Goal: Navigation & Orientation: Find specific page/section

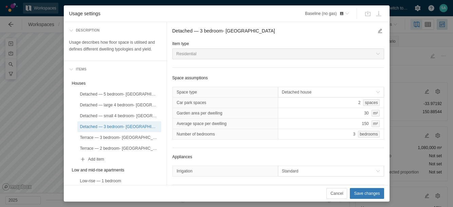
click at [18, 121] on div "Usage settings Baseline (no gas) Description Usage describes how floor space is…" at bounding box center [226, 103] width 453 height 207
click at [340, 191] on span "Cancel" at bounding box center [336, 193] width 13 height 7
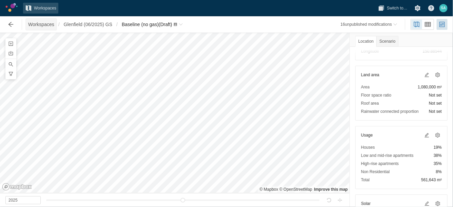
click at [38, 26] on span "Workspaces" at bounding box center [41, 24] width 26 height 7
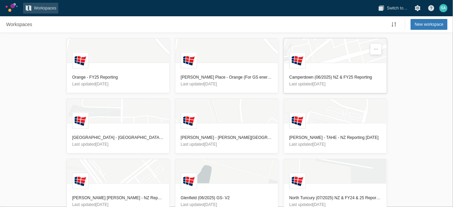
click at [308, 76] on h3 "Camperdown (06/2025) NZ & FY25 Reporting" at bounding box center [335, 77] width 92 height 7
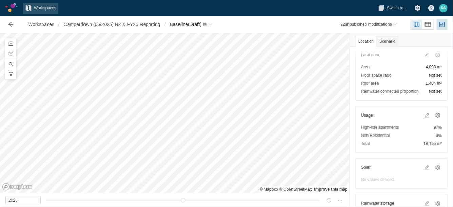
scroll to position [85, 0]
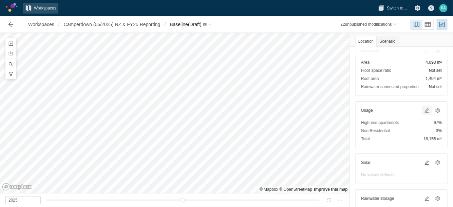
click at [424, 110] on span at bounding box center [426, 110] width 5 height 5
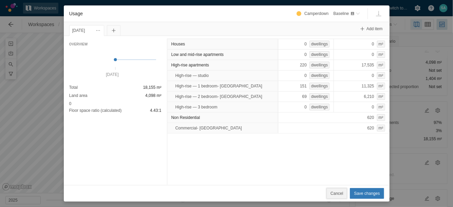
click at [343, 191] on span "Cancel" at bounding box center [336, 193] width 13 height 7
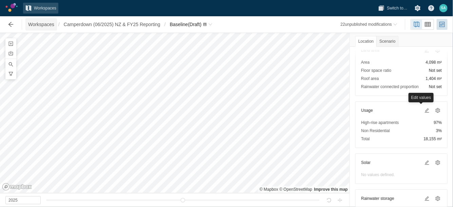
click at [42, 23] on span "Workspaces" at bounding box center [41, 24] width 26 height 7
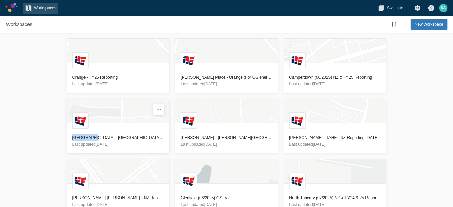
drag, startPoint x: 48, startPoint y: 132, endPoint x: 89, endPoint y: 138, distance: 41.6
click at [89, 138] on div "L Orange - FY25 Reporting Last updated 14 days ago L Redmond Place - Orange (Fo…" at bounding box center [226, 120] width 453 height 174
copy h3 "Macarthur"
click at [110, 137] on h3 "[GEOGRAPHIC_DATA] - [GEOGRAPHIC_DATA] Reporting - [DATE]" at bounding box center [118, 137] width 92 height 7
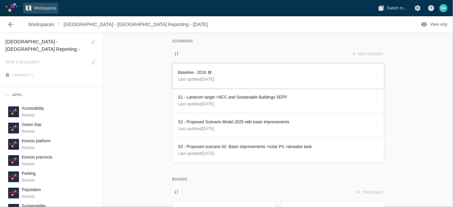
click at [185, 73] on h3 "Baseline - 2016" at bounding box center [272, 72] width 189 height 7
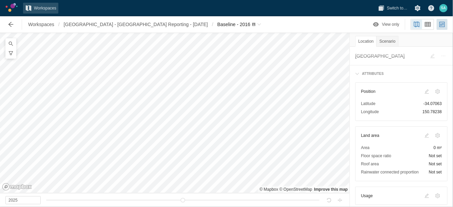
scroll to position [31, 0]
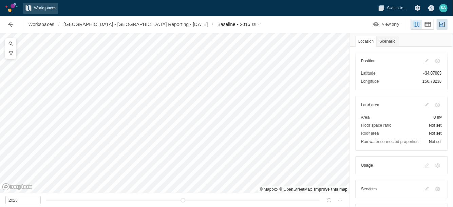
click at [423, 102] on div at bounding box center [427, 105] width 8 height 8
click at [423, 108] on div at bounding box center [427, 105] width 8 height 8
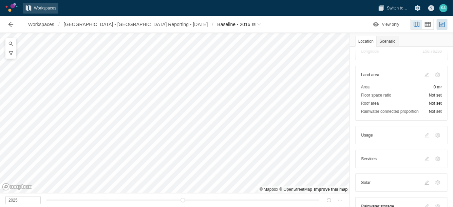
scroll to position [38, 0]
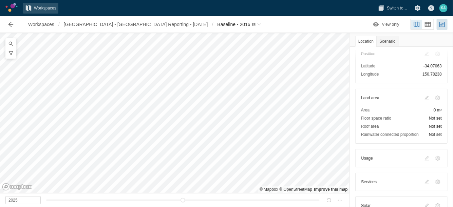
click at [423, 97] on div at bounding box center [427, 98] width 8 height 8
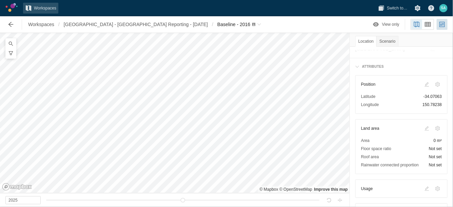
scroll to position [0, 0]
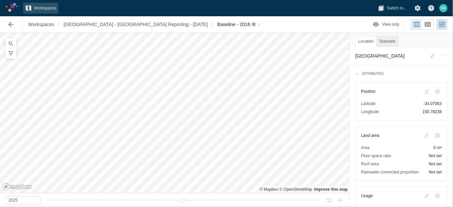
click at [385, 36] on div "Scenario" at bounding box center [387, 41] width 22 height 11
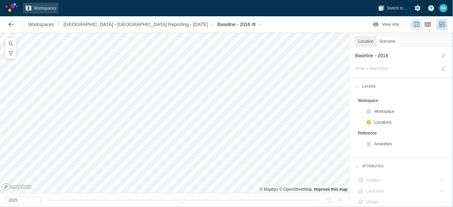
click at [362, 39] on div "Location" at bounding box center [365, 41] width 21 height 11
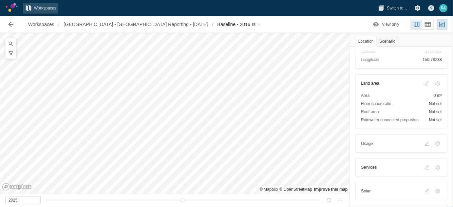
scroll to position [58, 0]
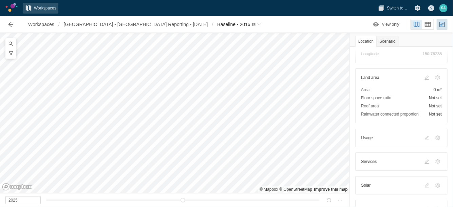
click at [423, 76] on div at bounding box center [427, 78] width 8 height 8
click at [40, 22] on span "Workspaces" at bounding box center [41, 24] width 26 height 7
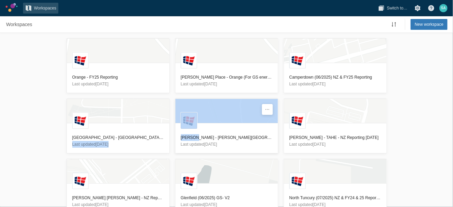
drag, startPoint x: 169, startPoint y: 136, endPoint x: 191, endPoint y: 138, distance: 22.8
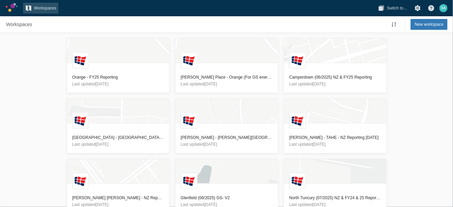
click at [42, 136] on div "L Orange - FY25 Reporting Last updated 14 days ago L Redmond Place - Orange (Fo…" at bounding box center [226, 120] width 453 height 174
click at [187, 136] on h3 "[PERSON_NAME] - [PERSON_NAME][GEOGRAPHIC_DATA] - NZ Reporting - [DATE]" at bounding box center [227, 137] width 92 height 7
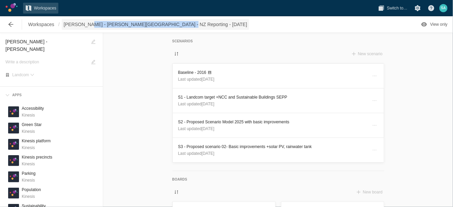
drag, startPoint x: 177, startPoint y: 23, endPoint x: 85, endPoint y: 25, distance: 92.3
click at [85, 25] on div "Workspaces / Ed Park - Jardine Dr - NZ Reporting - 01/08/2025 View only" at bounding box center [226, 24] width 453 height 16
copy span "Jardine Dr - NZ Reporting - 01/08/2025"
click at [31, 23] on span "Workspaces" at bounding box center [41, 24] width 26 height 7
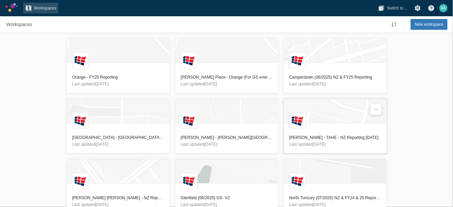
click at [335, 135] on h3 "[PERSON_NAME] - TAHE - NZ Reporting [DATE]" at bounding box center [335, 137] width 92 height 7
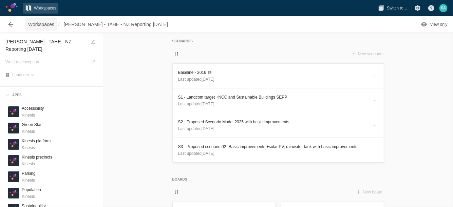
click at [37, 22] on span "Workspaces" at bounding box center [41, 24] width 26 height 7
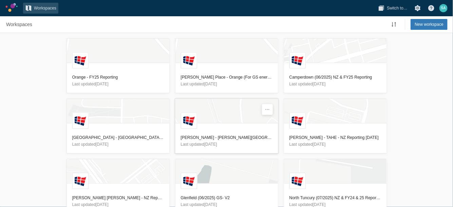
click at [203, 135] on h3 "[PERSON_NAME] - [PERSON_NAME][GEOGRAPHIC_DATA] - NZ Reporting - [DATE]" at bounding box center [227, 137] width 92 height 7
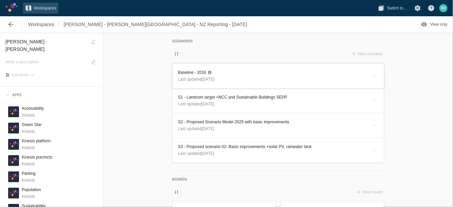
click at [188, 73] on h3 "Baseline - 2016" at bounding box center [272, 72] width 189 height 7
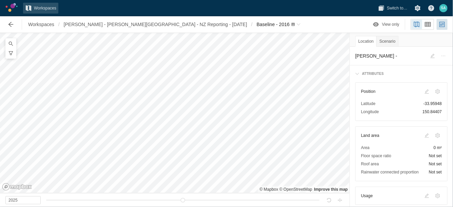
click at [423, 133] on div at bounding box center [427, 136] width 8 height 8
click at [423, 134] on div at bounding box center [427, 136] width 8 height 8
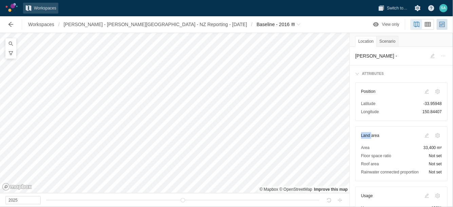
click at [423, 134] on div at bounding box center [427, 136] width 8 height 8
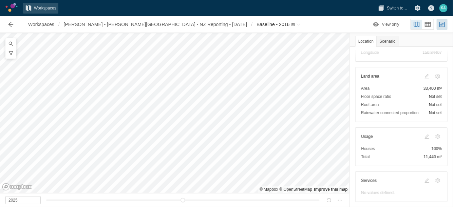
scroll to position [61, 0]
click at [423, 135] on div at bounding box center [427, 135] width 8 height 8
click at [44, 21] on span "Workspaces" at bounding box center [41, 24] width 26 height 7
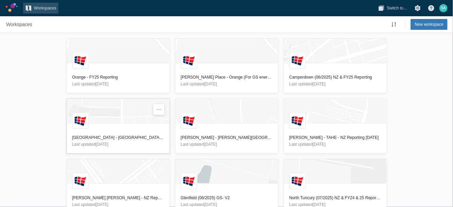
click at [84, 138] on h3 "[GEOGRAPHIC_DATA] - [GEOGRAPHIC_DATA] Reporting - [DATE]" at bounding box center [118, 137] width 92 height 7
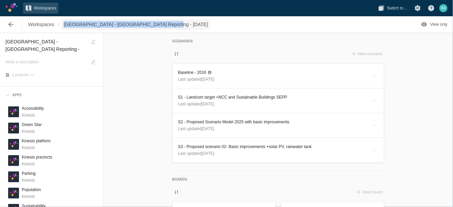
drag, startPoint x: 172, startPoint y: 21, endPoint x: 64, endPoint y: 24, distance: 108.3
click at [64, 24] on div "Workspaces / Macarthur Heights - NZ Reporting - 11/08/2025 View only" at bounding box center [226, 24] width 453 height 16
copy span "[GEOGRAPHIC_DATA] - [GEOGRAPHIC_DATA] Reporting - [DATE]"
click at [36, 25] on span "Workspaces" at bounding box center [41, 24] width 26 height 7
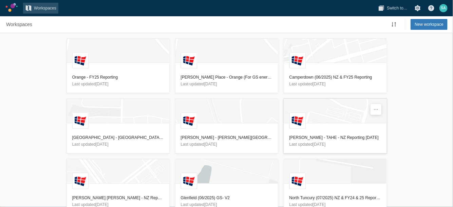
click at [295, 137] on h3 "[PERSON_NAME] - TAHE - NZ Reporting [DATE]" at bounding box center [335, 137] width 92 height 7
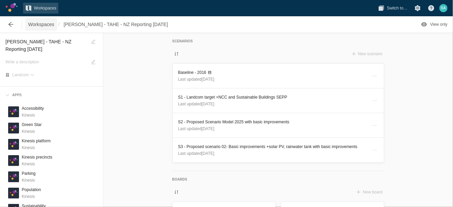
click at [39, 22] on span "Workspaces" at bounding box center [41, 24] width 26 height 7
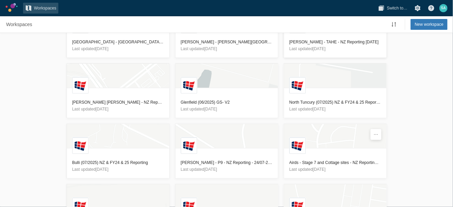
scroll to position [105, 0]
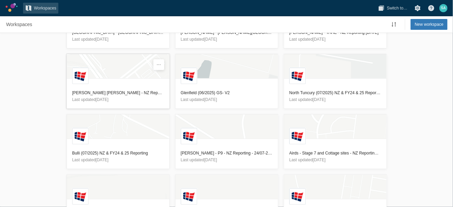
click at [78, 90] on h3 "[PERSON_NAME] [PERSON_NAME] - NZ Reporting [DATE]" at bounding box center [118, 93] width 92 height 7
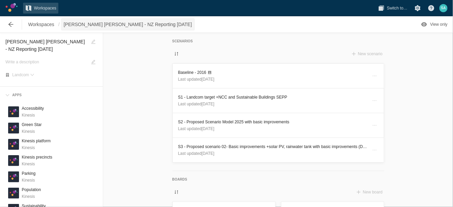
drag, startPoint x: 61, startPoint y: 23, endPoint x: 71, endPoint y: 25, distance: 9.7
click at [71, 25] on span "[PERSON_NAME] [PERSON_NAME] - NZ Reporting [DATE]" at bounding box center [128, 24] width 132 height 11
drag, startPoint x: 60, startPoint y: 25, endPoint x: 86, endPoint y: 25, distance: 25.8
click at [86, 25] on nav "Workspaces / Rouse Hill - NZ Reporting 01/08/2025" at bounding box center [110, 24] width 168 height 11
copy nav "Rouse Hill"
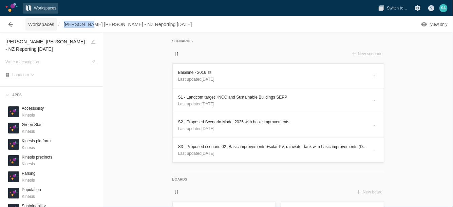
click at [30, 26] on span "Workspaces" at bounding box center [41, 24] width 26 height 7
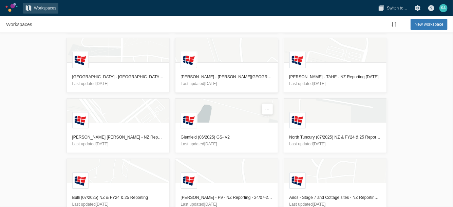
scroll to position [61, 0]
click at [203, 135] on h3 "Glenfield (06/2025) GS- V2" at bounding box center [227, 136] width 92 height 7
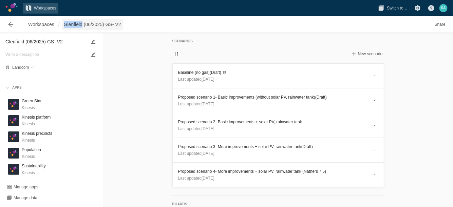
drag, startPoint x: 60, startPoint y: 24, endPoint x: 83, endPoint y: 29, distance: 24.0
click at [83, 29] on nav "Workspaces / Glenfield (06/2025) GS- V2" at bounding box center [74, 24] width 97 height 11
copy nav "Glenfield"
click at [191, 72] on h3 "Baseline (no gas) (Draft)" at bounding box center [272, 72] width 189 height 7
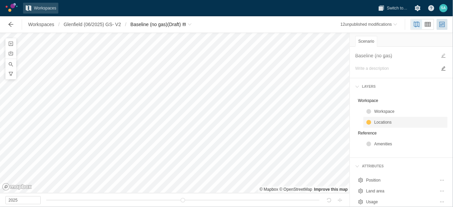
scroll to position [54, 0]
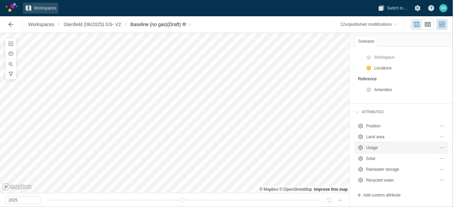
click at [387, 145] on div "Usage" at bounding box center [400, 148] width 69 height 7
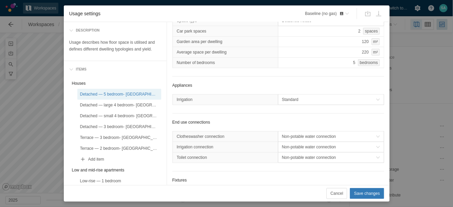
scroll to position [0, 0]
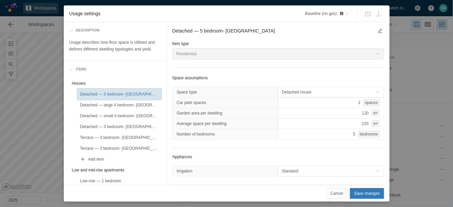
click at [85, 92] on div "Detached — 5 bedroom- Glenfield" at bounding box center [119, 94] width 78 height 7
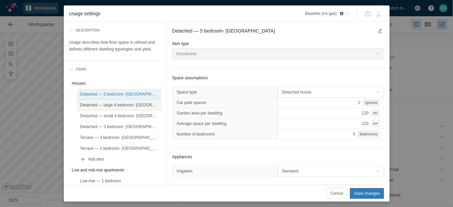
click at [92, 106] on div "Detached — large 4 bedroom- Glenfield" at bounding box center [119, 105] width 78 height 7
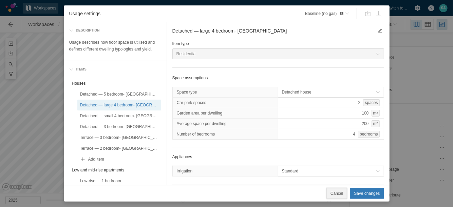
click at [338, 193] on span "Cancel" at bounding box center [336, 193] width 13 height 7
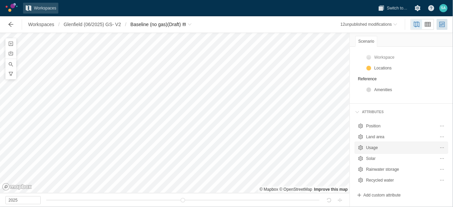
click at [371, 147] on div "Usage" at bounding box center [400, 148] width 69 height 7
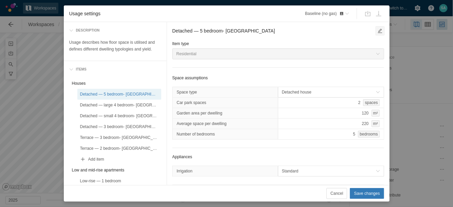
click at [377, 31] on span "Usage settings" at bounding box center [379, 30] width 5 height 5
click at [343, 195] on span "Cancel" at bounding box center [336, 193] width 13 height 7
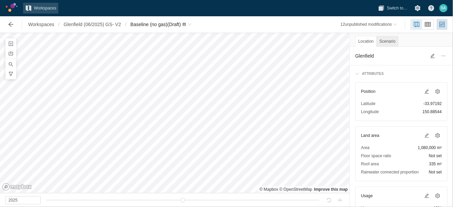
click at [391, 39] on div "Scenario" at bounding box center [387, 41] width 22 height 11
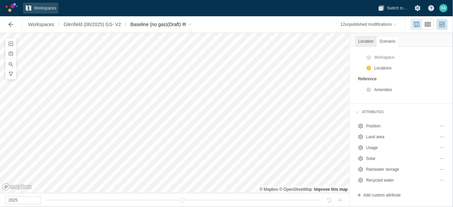
click at [368, 39] on div "Location" at bounding box center [365, 41] width 21 height 11
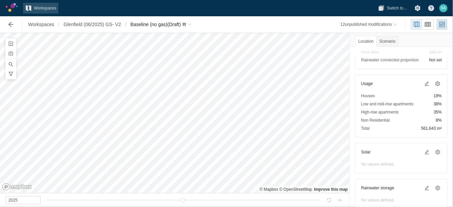
scroll to position [113, 0]
click at [424, 82] on span at bounding box center [426, 83] width 5 height 5
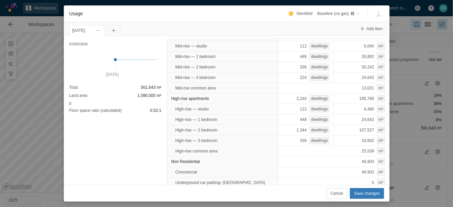
scroll to position [0, 0]
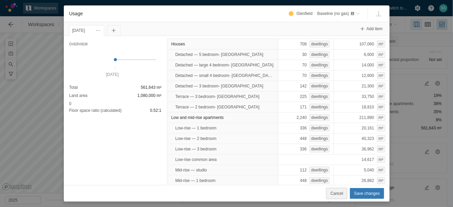
click at [336, 192] on span "Cancel" at bounding box center [336, 193] width 13 height 7
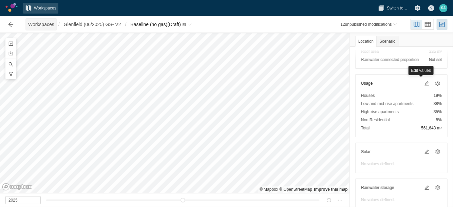
click at [35, 23] on span "Workspaces" at bounding box center [41, 24] width 26 height 7
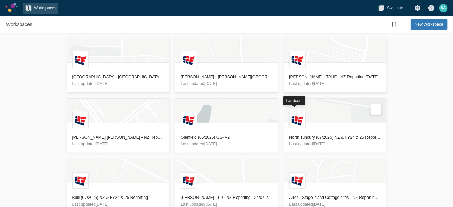
scroll to position [64, 0]
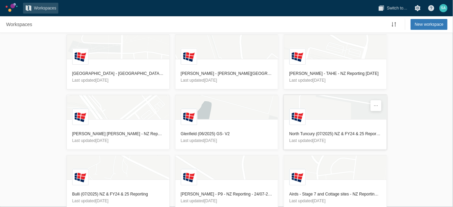
click at [303, 129] on header "North Tuncury (07/2025) NZ & FY24 & 25 Reporting Last updated 1 month ago" at bounding box center [335, 137] width 102 height 24
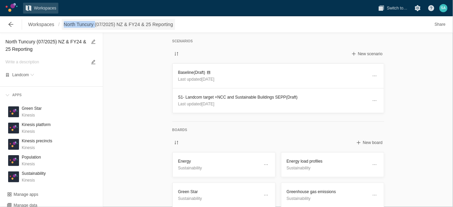
drag, startPoint x: 61, startPoint y: 25, endPoint x: 96, endPoint y: 27, distance: 35.0
click at [96, 27] on nav "Workspaces / North Tuncury (07/2025) NZ & FY24 & 25 Reporting" at bounding box center [100, 24] width 149 height 11
copy nav "North Tuncury"
click at [111, 53] on div "Scenarios New scenario Baseline (Draft) Last updated 1 month ago S1- Landcom ta…" at bounding box center [278, 120] width 350 height 174
click at [196, 71] on h3 "Baseline (Draft)" at bounding box center [272, 72] width 189 height 7
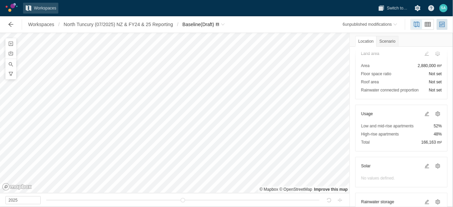
scroll to position [82, 0]
click at [424, 111] on span at bounding box center [426, 113] width 5 height 5
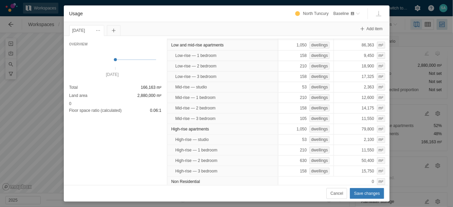
scroll to position [0, 0]
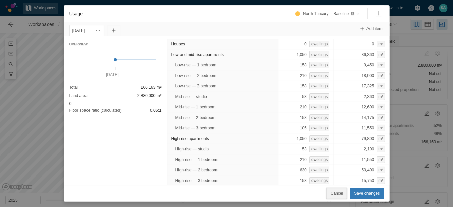
click at [339, 190] on span "Cancel" at bounding box center [336, 193] width 13 height 7
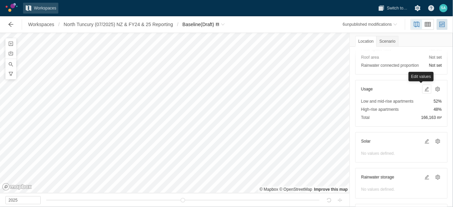
scroll to position [107, 0]
click at [395, 89] on header "Usage" at bounding box center [401, 88] width 81 height 7
click at [424, 88] on span at bounding box center [426, 88] width 5 height 5
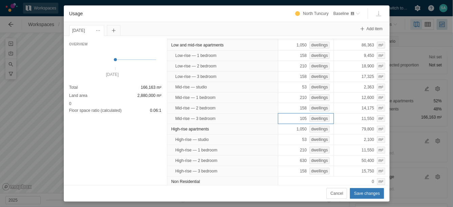
scroll to position [0, 0]
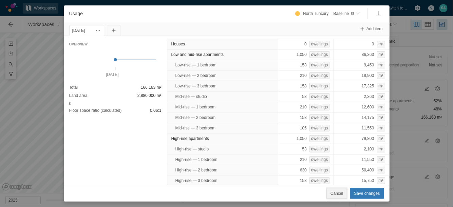
click at [338, 192] on span "Cancel" at bounding box center [336, 193] width 13 height 7
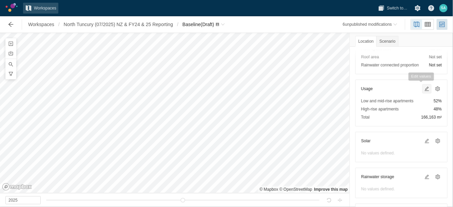
click at [424, 88] on span at bounding box center [426, 88] width 5 height 5
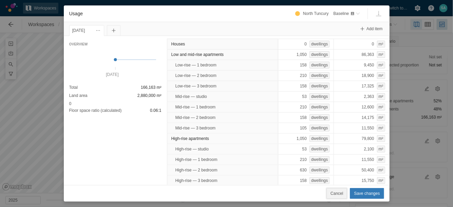
click at [334, 193] on span "Cancel" at bounding box center [336, 193] width 13 height 7
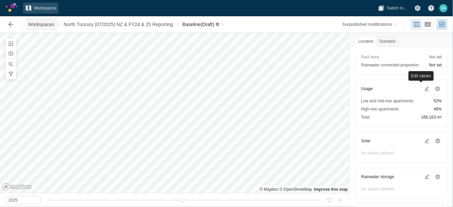
click at [39, 25] on span "Workspaces" at bounding box center [41, 24] width 26 height 7
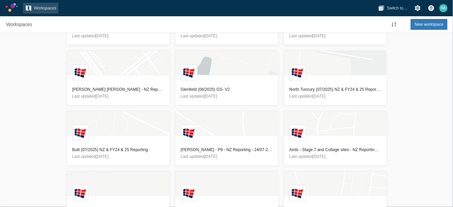
scroll to position [109, 0]
click at [102, 147] on h3 "Bulli (07/2025) NZ & FY24 & 25 Reporting" at bounding box center [118, 149] width 92 height 7
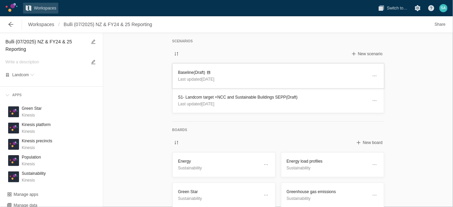
click at [186, 68] on header "Baseline (Draft) Last updated 1 month ago" at bounding box center [278, 76] width 211 height 24
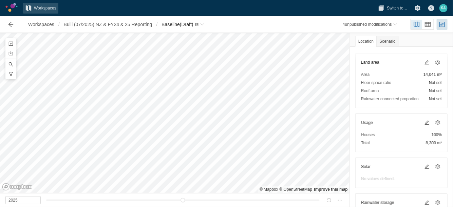
scroll to position [77, 0]
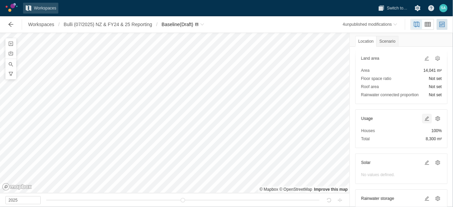
click at [424, 116] on span at bounding box center [426, 118] width 5 height 5
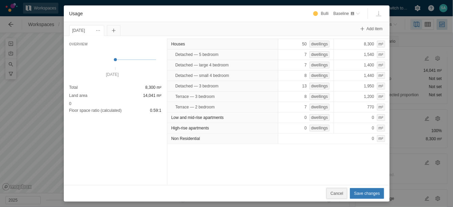
click at [342, 196] on span "Cancel" at bounding box center [336, 193] width 13 height 7
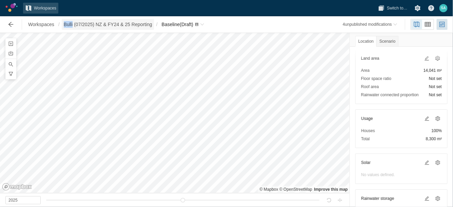
drag, startPoint x: 61, startPoint y: 24, endPoint x: 74, endPoint y: 28, distance: 13.4
click at [74, 28] on nav "Workspaces / Bulli (07/2025) NZ & FY24 & 25 Reporting / Baseline (Draft)" at bounding box center [116, 24] width 180 height 11
copy nav "Bulli"
click at [39, 23] on span "Workspaces" at bounding box center [41, 24] width 26 height 7
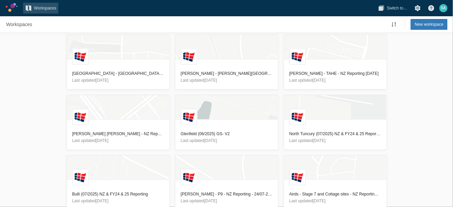
scroll to position [95, 0]
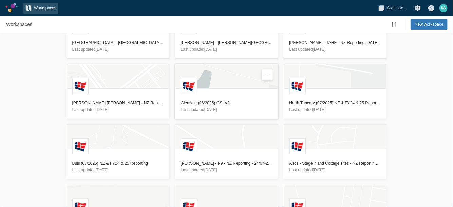
click at [184, 103] on h3 "Glenfield (06/2025) GS- V2" at bounding box center [227, 103] width 92 height 7
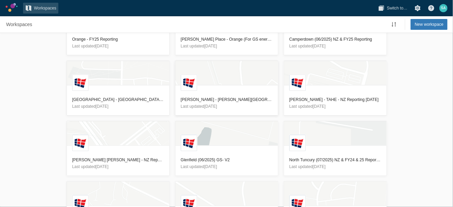
scroll to position [51, 0]
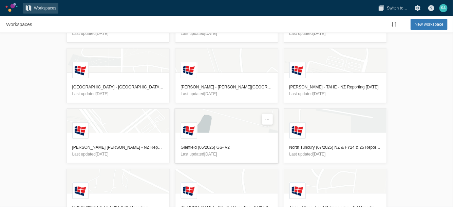
click at [218, 144] on h3 "Glenfield (06/2025) GS- V2" at bounding box center [227, 147] width 92 height 7
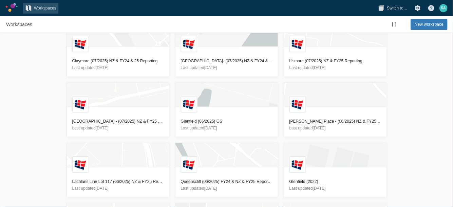
scroll to position [499, 0]
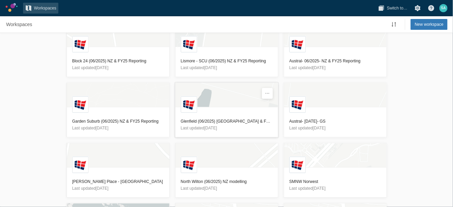
click at [243, 119] on h3 "Glenfield (06/2025) [GEOGRAPHIC_DATA] & FY25 Reporting" at bounding box center [227, 121] width 92 height 7
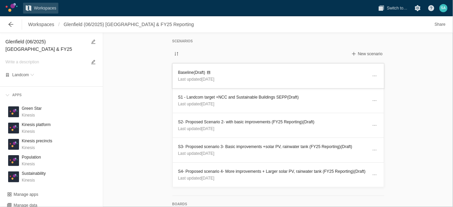
click at [178, 73] on h3 "Baseline (Draft)" at bounding box center [272, 72] width 189 height 7
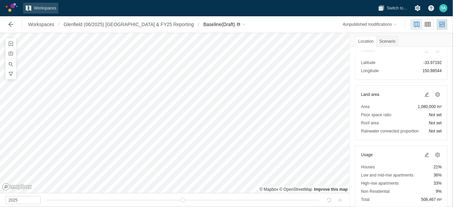
scroll to position [41, 0]
click at [424, 155] on span at bounding box center [426, 154] width 5 height 5
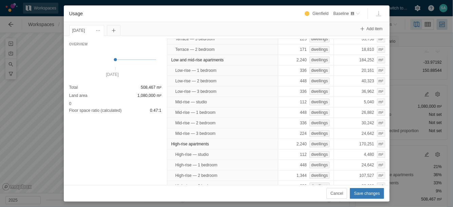
scroll to position [82, 0]
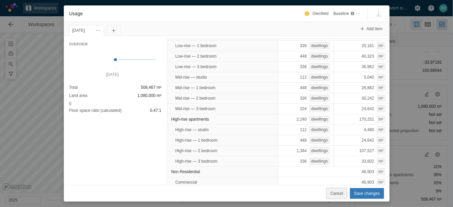
click at [339, 192] on span "Cancel" at bounding box center [336, 193] width 13 height 7
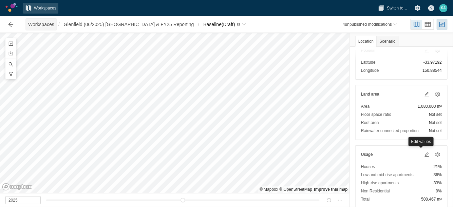
click at [47, 25] on span "Workspaces" at bounding box center [41, 24] width 26 height 7
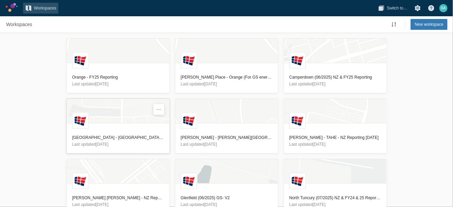
click at [97, 137] on h3 "[GEOGRAPHIC_DATA] - [GEOGRAPHIC_DATA] Reporting - [DATE]" at bounding box center [118, 137] width 92 height 7
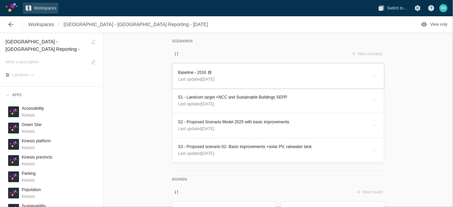
click at [180, 70] on h3 "Baseline - 2016" at bounding box center [272, 72] width 189 height 7
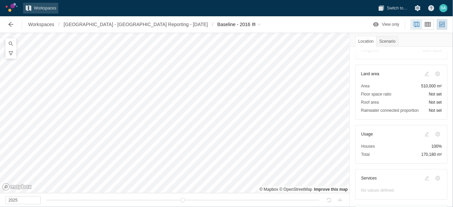
scroll to position [63, 0]
click at [423, 134] on div at bounding box center [427, 133] width 8 height 8
click at [41, 27] on span "Workspaces" at bounding box center [41, 24] width 26 height 7
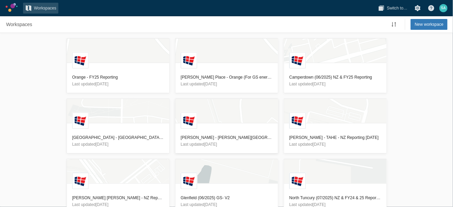
scroll to position [138, 0]
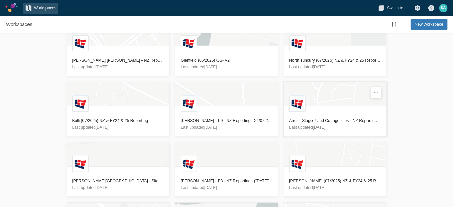
click at [305, 122] on h3 "Airds - Stage 7 and Cottage sites - NZ Reporting - [DATE]" at bounding box center [335, 120] width 92 height 7
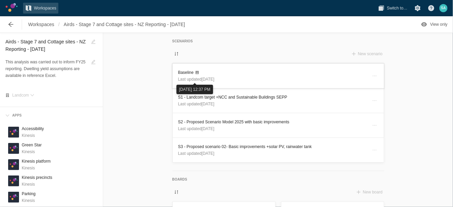
click at [178, 71] on h3 "Baseline" at bounding box center [272, 72] width 189 height 7
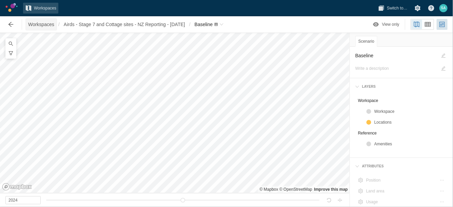
click at [41, 24] on span "Workspaces" at bounding box center [41, 24] width 26 height 7
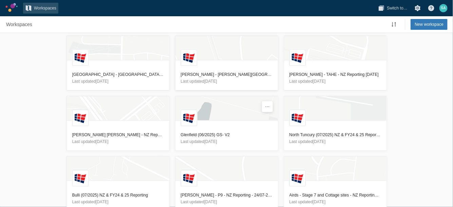
scroll to position [99, 0]
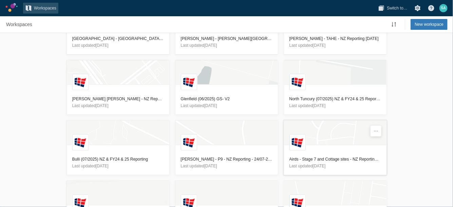
click at [306, 158] on h3 "Airds - Stage 7 and Cottage sites - NZ Reporting - [DATE]" at bounding box center [335, 159] width 92 height 7
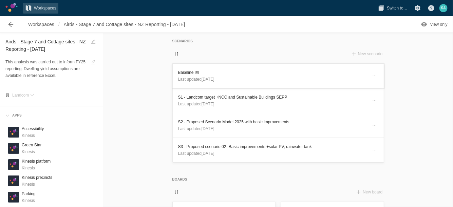
click at [183, 71] on h3 "Baseline" at bounding box center [272, 72] width 189 height 7
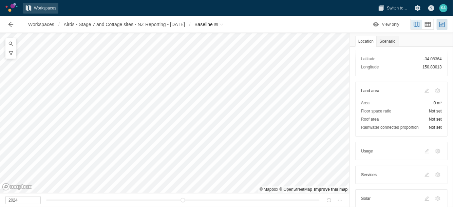
scroll to position [58, 0]
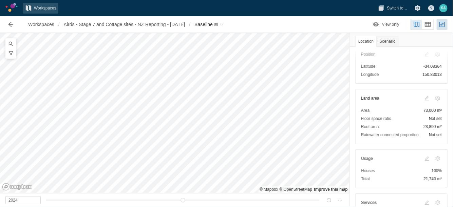
scroll to position [60, 0]
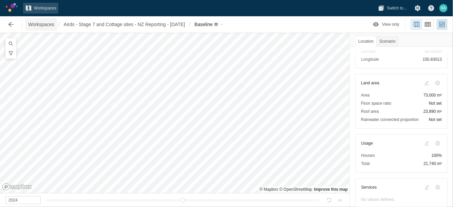
click at [37, 24] on span "Workspaces" at bounding box center [41, 24] width 26 height 7
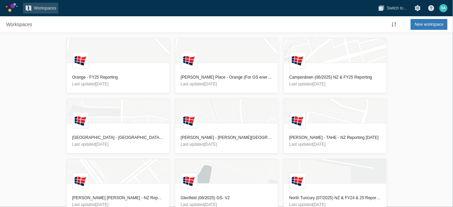
scroll to position [138, 0]
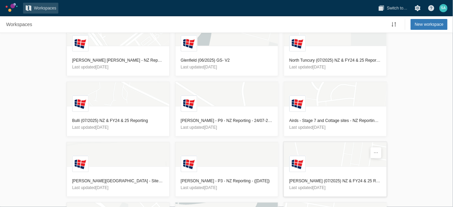
click at [334, 179] on h3 "[PERSON_NAME] (07/2025) NZ & FY24 & 25 Reporting" at bounding box center [335, 181] width 92 height 7
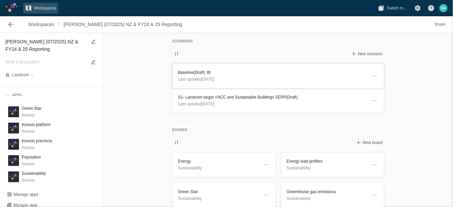
click at [178, 72] on h3 "Baseline (Draft)" at bounding box center [272, 72] width 189 height 7
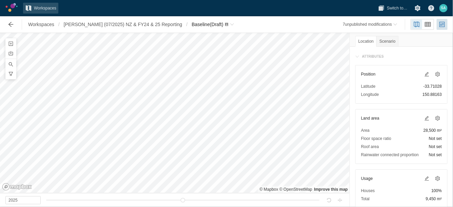
scroll to position [49, 0]
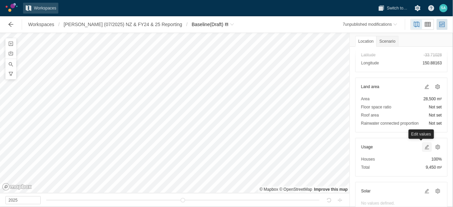
click at [424, 147] on span at bounding box center [426, 147] width 5 height 5
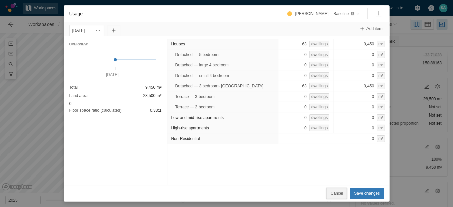
click at [342, 194] on span "Cancel" at bounding box center [336, 193] width 13 height 7
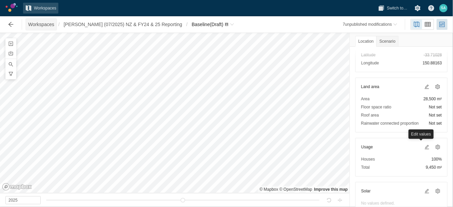
click at [36, 25] on span "Workspaces" at bounding box center [41, 24] width 26 height 7
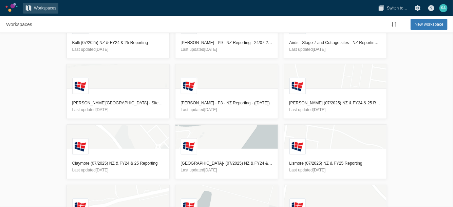
scroll to position [243, 0]
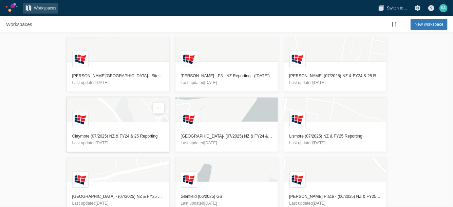
click at [129, 134] on h3 "Claymore (07/2025) NZ & FY24 & 25 Reporting" at bounding box center [118, 136] width 92 height 7
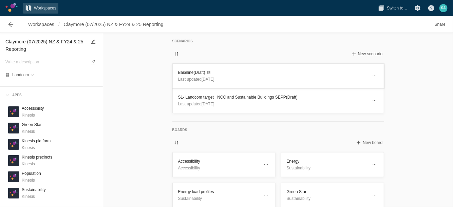
click at [184, 70] on h3 "Baseline (Draft)" at bounding box center [272, 72] width 189 height 7
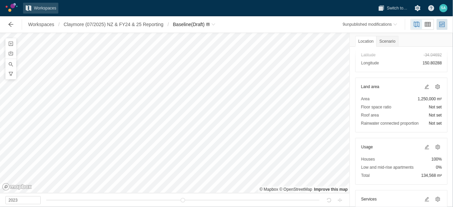
scroll to position [74, 0]
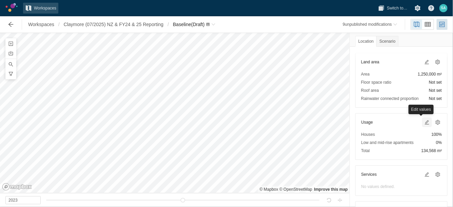
click at [424, 123] on span at bounding box center [426, 122] width 5 height 5
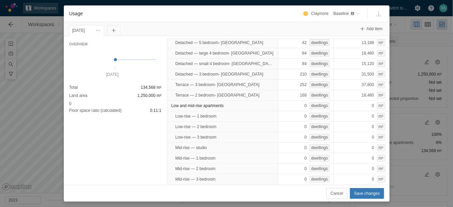
scroll to position [0, 0]
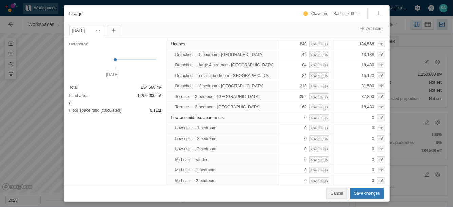
click at [341, 194] on span "Cancel" at bounding box center [336, 193] width 13 height 7
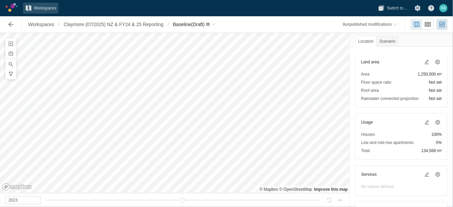
click at [422, 120] on div "Edit values" at bounding box center [433, 121] width 25 height 7
click at [424, 121] on span at bounding box center [426, 122] width 5 height 5
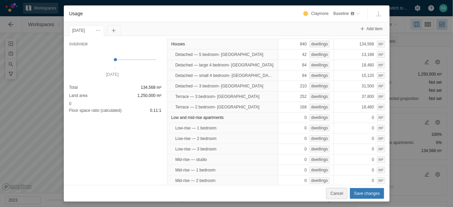
click at [336, 193] on span "Cancel" at bounding box center [336, 193] width 13 height 7
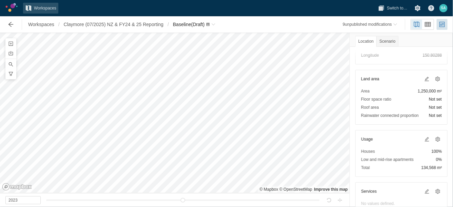
scroll to position [57, 0]
click at [424, 138] on span at bounding box center [426, 138] width 5 height 5
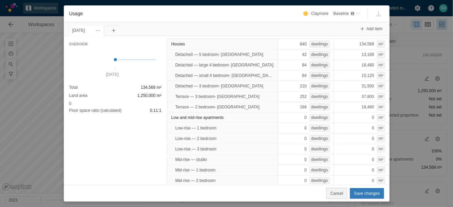
click at [344, 189] on button "Cancel" at bounding box center [336, 193] width 21 height 11
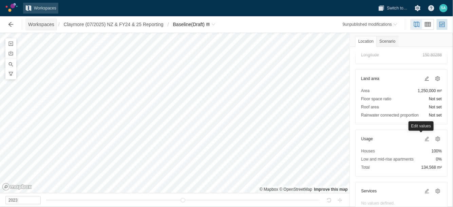
click at [37, 23] on span "Workspaces" at bounding box center [41, 24] width 26 height 7
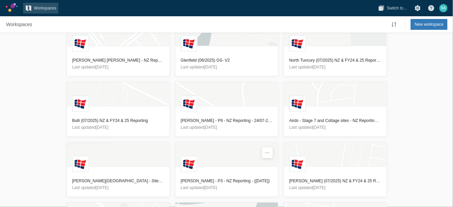
scroll to position [258, 0]
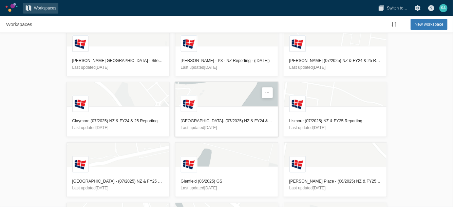
click at [199, 118] on h3 "[GEOGRAPHIC_DATA]- (07/2025) NZ & FY24 & 25 Reporting" at bounding box center [227, 121] width 92 height 7
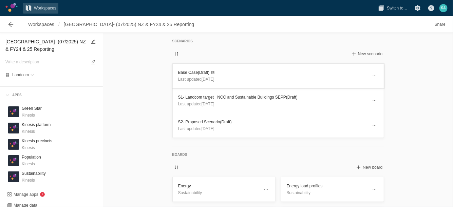
click at [188, 74] on h3 "Base Case (Draft)" at bounding box center [272, 72] width 189 height 7
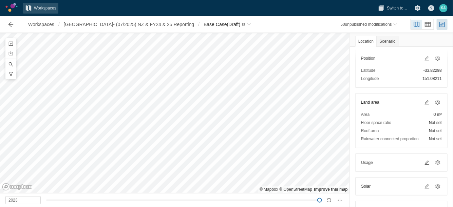
scroll to position [34, 0]
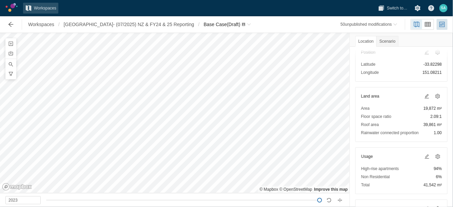
scroll to position [64, 0]
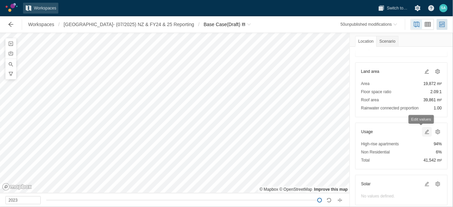
click at [424, 132] on span at bounding box center [426, 131] width 5 height 5
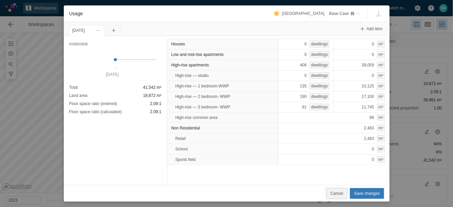
click at [343, 195] on span "Cancel" at bounding box center [336, 193] width 13 height 7
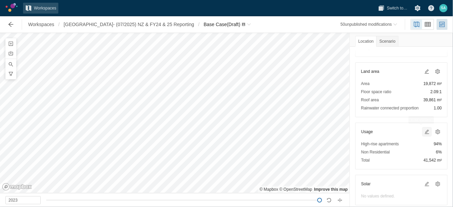
click at [424, 131] on span at bounding box center [426, 131] width 5 height 5
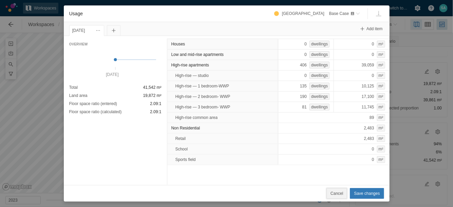
click at [341, 190] on span "Cancel" at bounding box center [336, 193] width 13 height 7
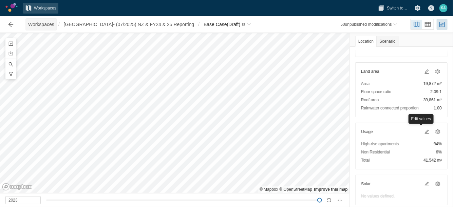
click at [45, 25] on span "Workspaces" at bounding box center [41, 24] width 26 height 7
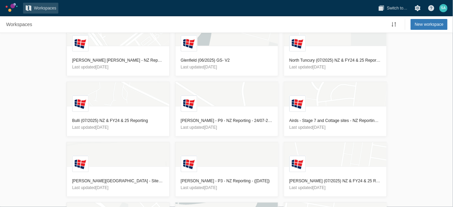
scroll to position [258, 0]
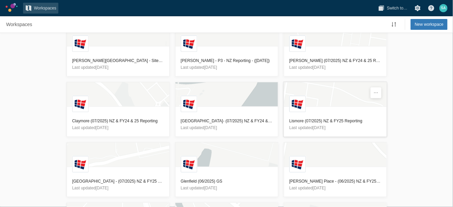
click at [294, 118] on h3 "Lismore (07/2025) NZ & FY25 Reporting" at bounding box center [335, 121] width 92 height 7
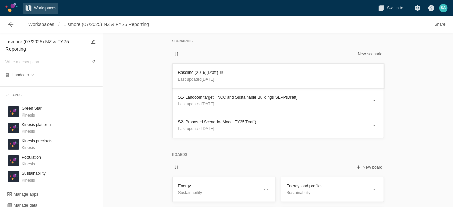
click at [185, 71] on h3 "Baseline (2016) (Draft)" at bounding box center [272, 72] width 189 height 7
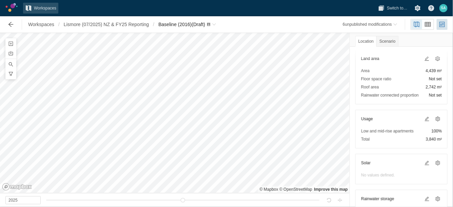
scroll to position [77, 0]
click at [424, 117] on span at bounding box center [426, 118] width 5 height 5
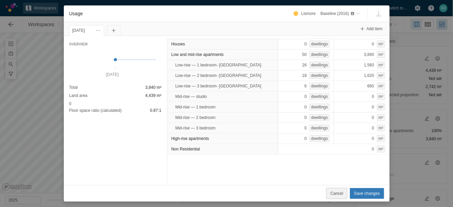
click at [339, 192] on span "Cancel" at bounding box center [336, 193] width 13 height 7
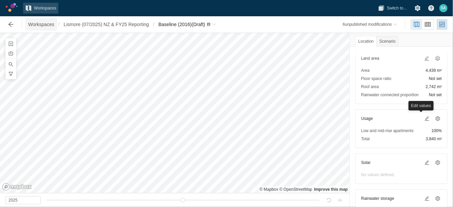
click at [30, 27] on span "Workspaces" at bounding box center [41, 24] width 26 height 7
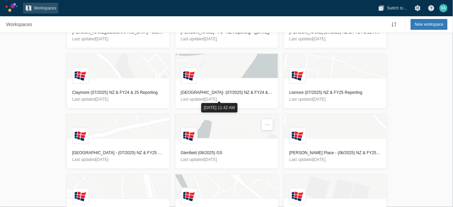
scroll to position [289, 0]
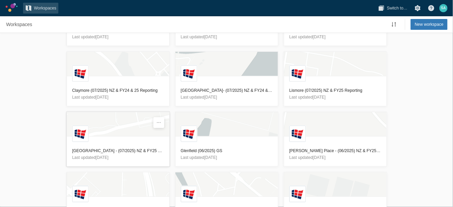
click at [110, 149] on h3 "[GEOGRAPHIC_DATA] - (07/2025) NZ & FY25 Reporting" at bounding box center [118, 151] width 92 height 7
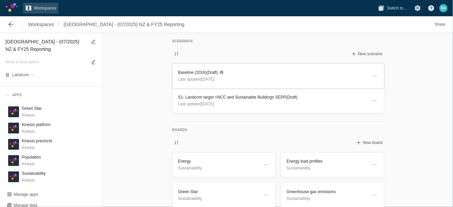
click at [183, 70] on h3 "Baseline (2016) (Draft)" at bounding box center [272, 72] width 189 height 7
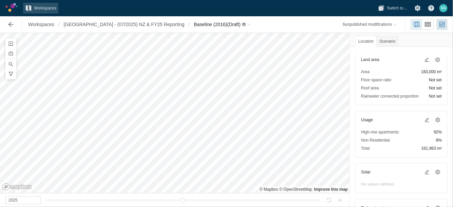
scroll to position [87, 0]
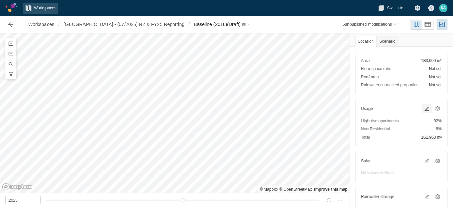
click at [424, 106] on span at bounding box center [426, 108] width 5 height 5
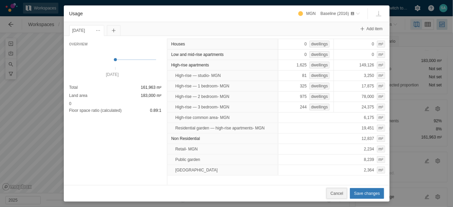
click at [338, 192] on span "Cancel" at bounding box center [336, 193] width 13 height 7
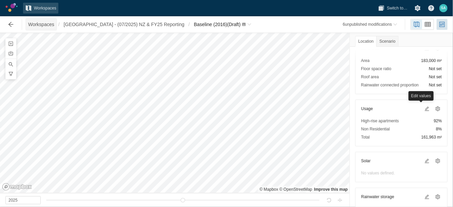
click at [43, 27] on span "Workspaces" at bounding box center [41, 24] width 26 height 7
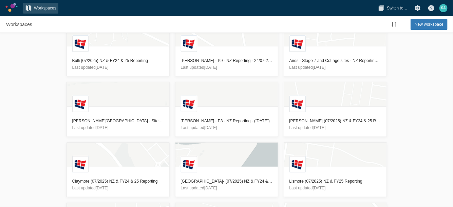
scroll to position [318, 0]
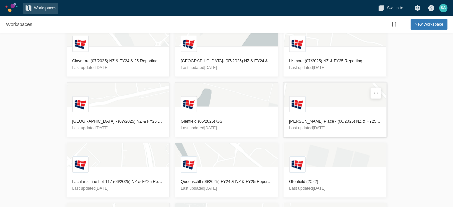
click at [303, 120] on h3 "[PERSON_NAME] Place - (06/2025) NZ & FY25 Reporting" at bounding box center [335, 121] width 92 height 7
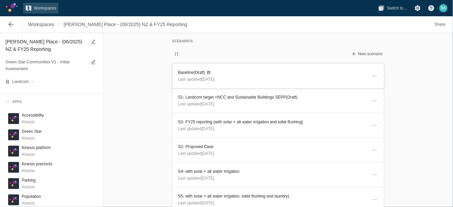
click at [179, 72] on h3 "Baseline (Draft)" at bounding box center [272, 72] width 189 height 7
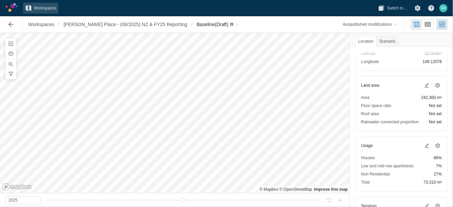
scroll to position [71, 0]
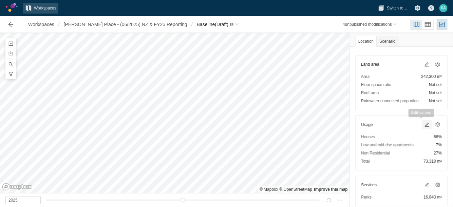
click at [424, 123] on span at bounding box center [426, 124] width 5 height 5
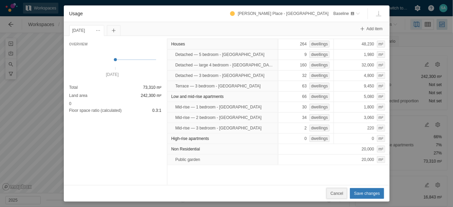
click at [337, 192] on span "Cancel" at bounding box center [336, 193] width 13 height 7
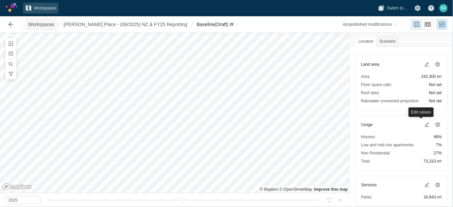
click at [39, 25] on span "Workspaces" at bounding box center [41, 24] width 26 height 7
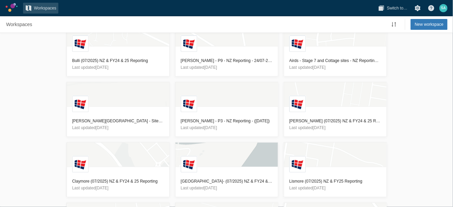
scroll to position [318, 0]
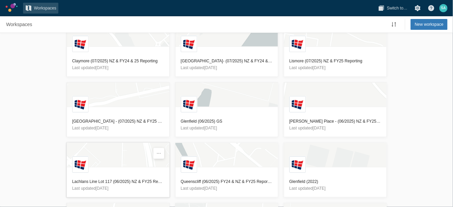
click at [108, 179] on h3 "Lachlans Line Lot 117 (06/2025) NZ & FY25 Reporting" at bounding box center [118, 181] width 92 height 7
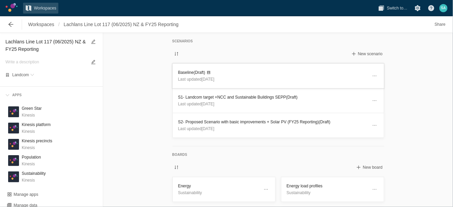
click at [184, 71] on h3 "Baseline (Draft)" at bounding box center [272, 72] width 189 height 7
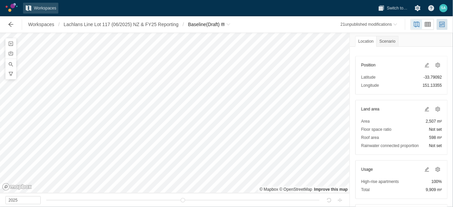
scroll to position [48, 0]
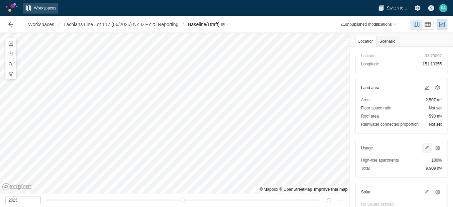
click at [424, 147] on span at bounding box center [426, 148] width 5 height 5
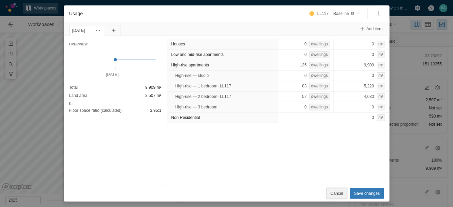
click at [332, 190] on button "Cancel" at bounding box center [336, 193] width 21 height 11
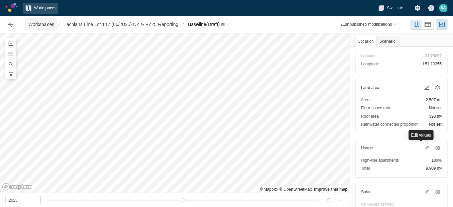
click at [43, 23] on span "Workspaces" at bounding box center [41, 24] width 26 height 7
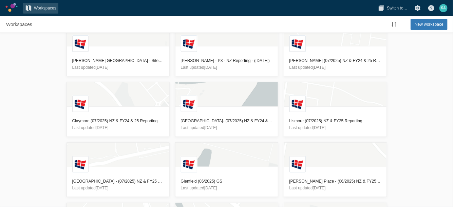
scroll to position [379, 0]
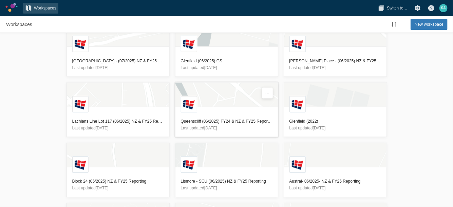
click at [208, 121] on h3 "Queenscliff (06/2025) FY24 & NZ & FY25 Reporting" at bounding box center [227, 121] width 92 height 7
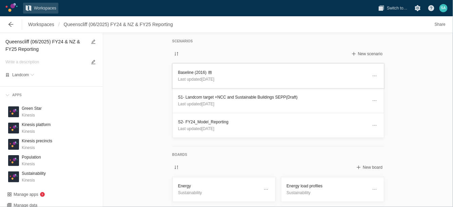
click at [184, 70] on h3 "Baseline (2016)" at bounding box center [272, 72] width 189 height 7
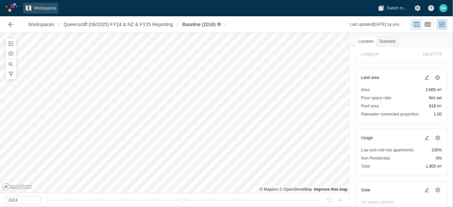
scroll to position [66, 0]
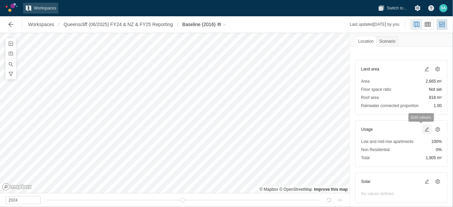
click at [424, 128] on span at bounding box center [426, 129] width 5 height 5
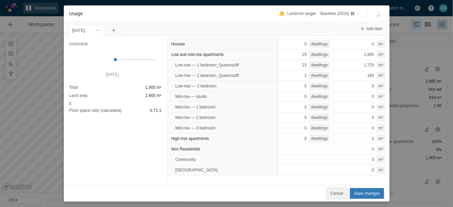
click at [335, 192] on span "Cancel" at bounding box center [336, 193] width 13 height 7
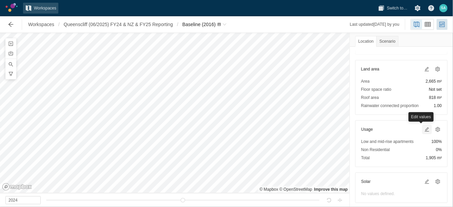
click at [424, 127] on span at bounding box center [426, 129] width 5 height 5
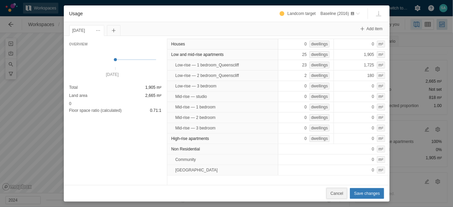
click at [339, 194] on span "Cancel" at bounding box center [336, 193] width 13 height 7
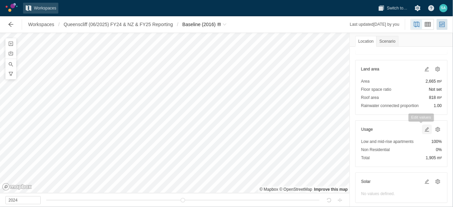
click at [424, 128] on span at bounding box center [426, 129] width 5 height 5
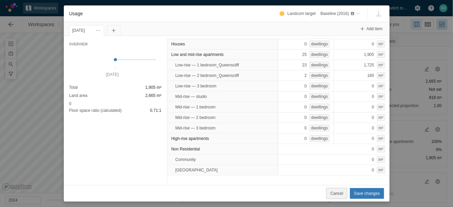
click at [343, 195] on span "Cancel" at bounding box center [336, 193] width 13 height 7
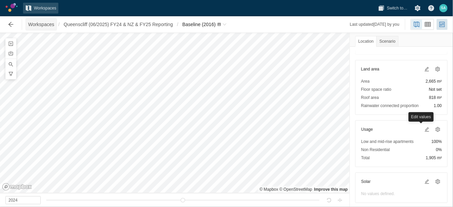
click at [39, 25] on span "Workspaces" at bounding box center [41, 24] width 26 height 7
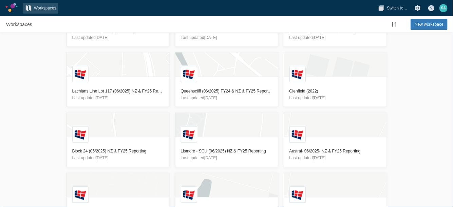
scroll to position [427, 0]
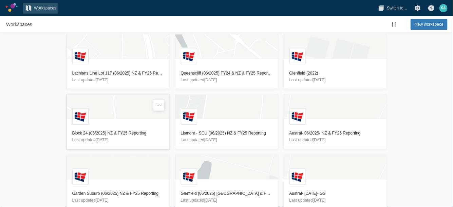
click at [122, 133] on h3 "Block 24 (06/2025) NZ & FY25 Reporting" at bounding box center [118, 133] width 92 height 7
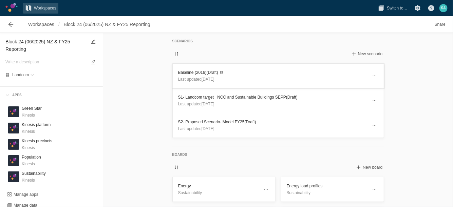
click at [187, 74] on h3 "Baseline (2016) (Draft)" at bounding box center [272, 72] width 189 height 7
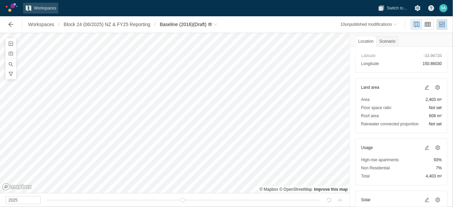
scroll to position [61, 0]
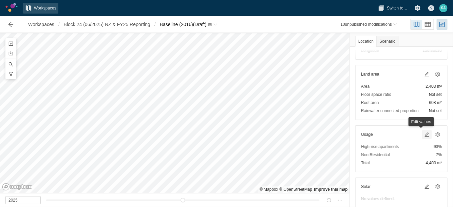
click at [424, 133] on span at bounding box center [426, 134] width 5 height 5
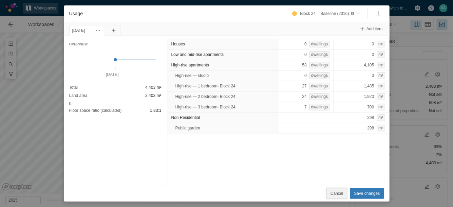
click at [341, 193] on span "Cancel" at bounding box center [336, 193] width 13 height 7
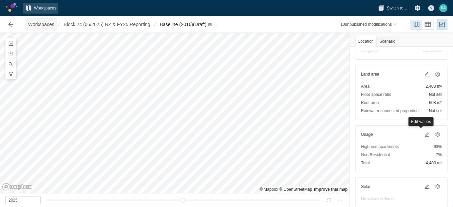
click at [40, 25] on span "Workspaces" at bounding box center [41, 24] width 26 height 7
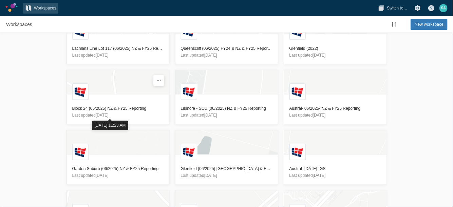
scroll to position [452, 0]
click at [219, 105] on h3 "Lismore - SCU (06/2025) NZ & FY25 Reporting" at bounding box center [227, 108] width 92 height 7
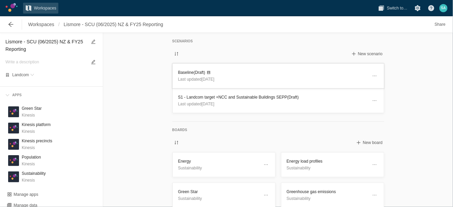
click at [180, 69] on header "Baseline (Draft) Last updated [DATE]" at bounding box center [278, 76] width 211 height 24
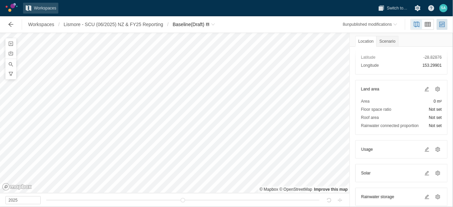
scroll to position [49, 0]
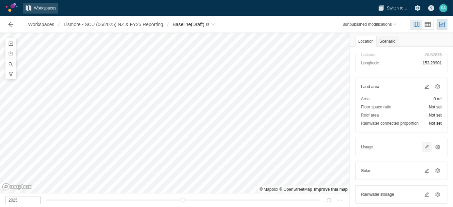
click at [424, 145] on span at bounding box center [426, 147] width 5 height 5
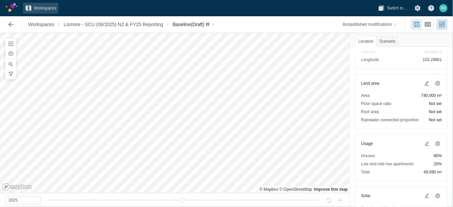
scroll to position [63, 0]
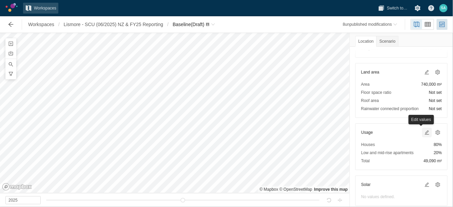
click at [424, 132] on span at bounding box center [426, 132] width 5 height 5
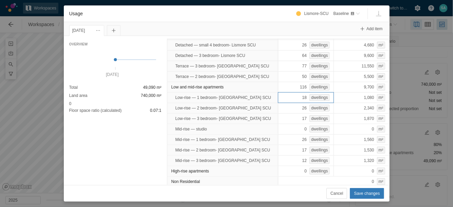
scroll to position [0, 0]
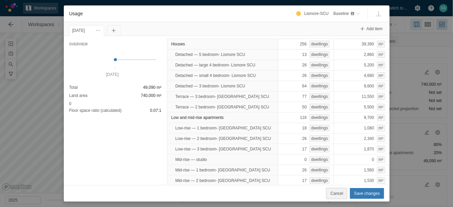
click at [342, 197] on button "Cancel" at bounding box center [336, 193] width 21 height 11
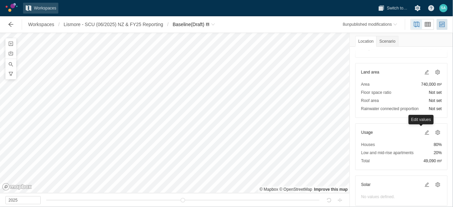
click at [46, 30] on div "Workspaces / Lismore - SCU (06/2025) NZ & FY25 Reporting / Baseline (Draft)" at bounding box center [110, 25] width 218 height 14
click at [42, 26] on span "Workspaces" at bounding box center [41, 24] width 26 height 7
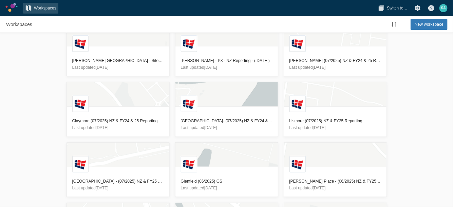
scroll to position [439, 0]
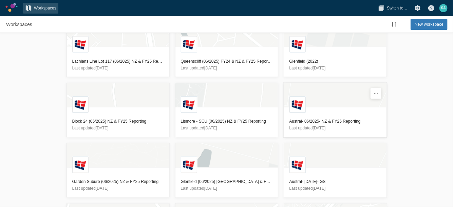
click at [311, 120] on h3 "Austral- 06/2025- NZ & FY25 Reporting" at bounding box center [335, 121] width 92 height 7
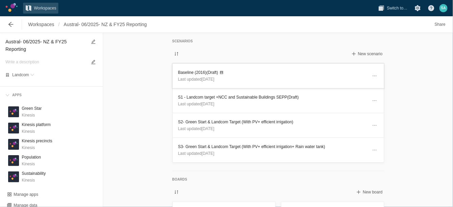
click at [185, 73] on h3 "Baseline (2016) (Draft)" at bounding box center [272, 72] width 189 height 7
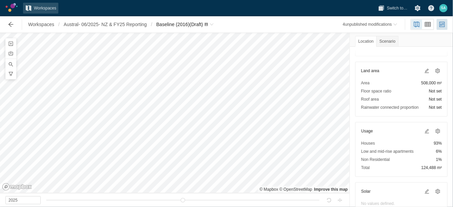
scroll to position [79, 0]
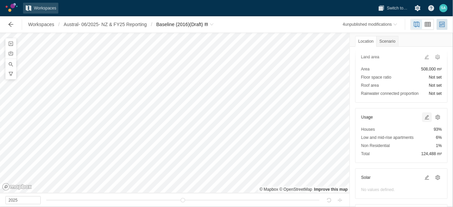
click at [424, 117] on span at bounding box center [426, 117] width 5 height 5
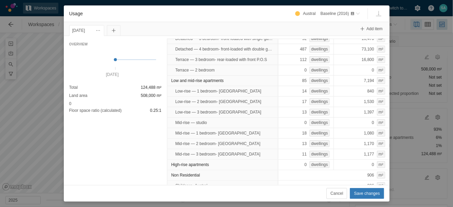
scroll to position [0, 0]
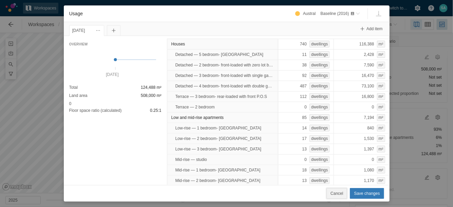
click at [340, 191] on span "Cancel" at bounding box center [336, 193] width 13 height 7
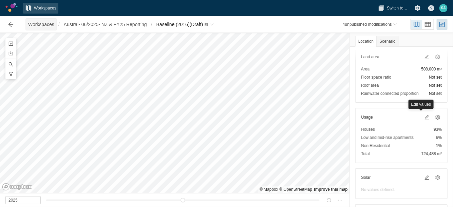
click at [46, 26] on span "Workspaces" at bounding box center [41, 24] width 26 height 7
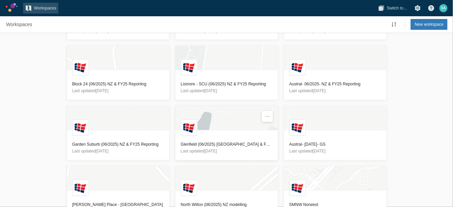
scroll to position [479, 0]
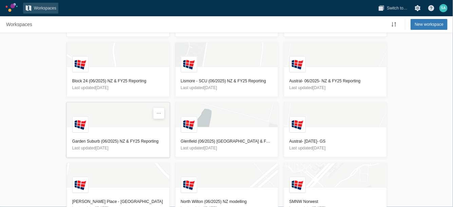
click at [126, 139] on h3 "Garden Suburb (06/2025) NZ & FY25 Reporting" at bounding box center [118, 141] width 92 height 7
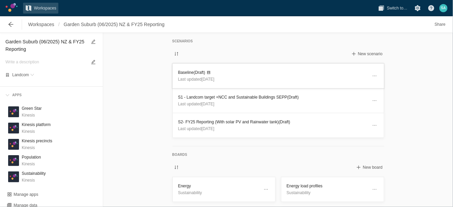
click at [174, 72] on header "Baseline (Draft) Last updated 2 months ago" at bounding box center [278, 76] width 211 height 24
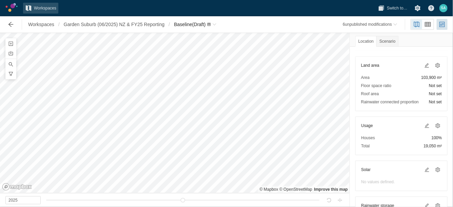
scroll to position [45, 0]
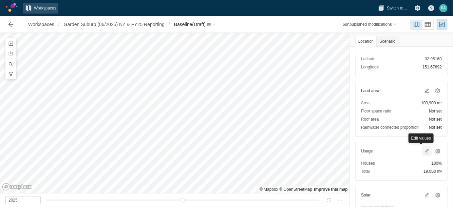
click at [424, 150] on span at bounding box center [426, 151] width 5 height 5
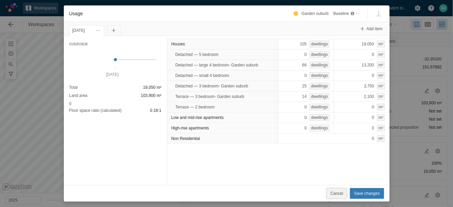
click at [338, 190] on button "Cancel" at bounding box center [336, 193] width 21 height 11
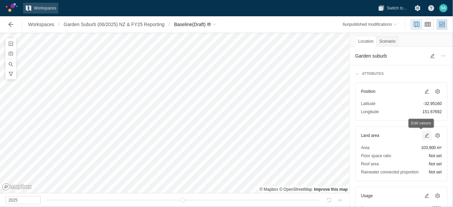
click at [424, 134] on span at bounding box center [426, 135] width 5 height 5
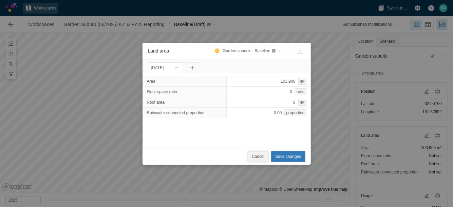
click at [264, 157] on span "Cancel" at bounding box center [258, 156] width 13 height 7
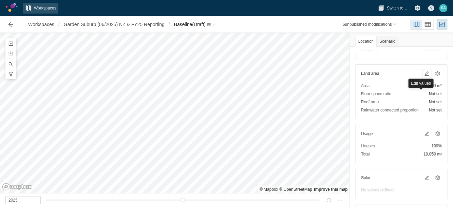
scroll to position [71, 0]
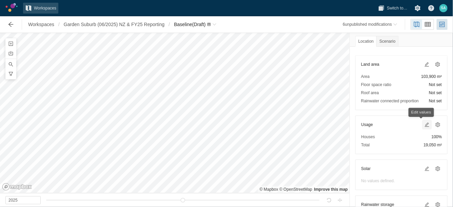
click at [424, 124] on span at bounding box center [426, 124] width 5 height 5
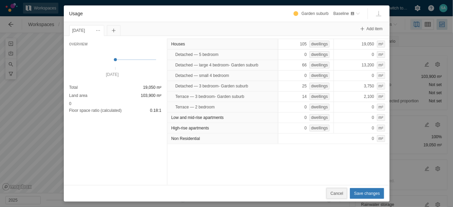
click at [340, 196] on span "Cancel" at bounding box center [336, 193] width 13 height 7
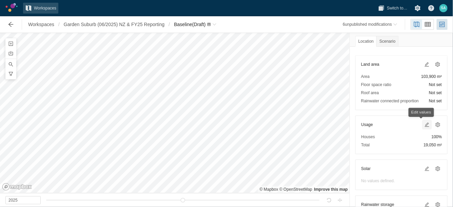
click at [424, 126] on span at bounding box center [426, 124] width 5 height 5
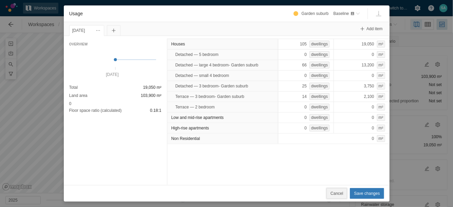
click at [331, 191] on button "Cancel" at bounding box center [336, 193] width 21 height 11
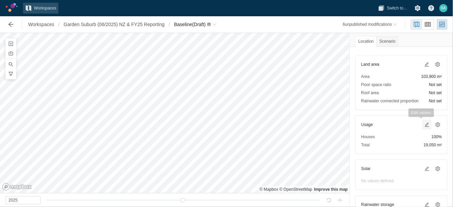
click at [424, 123] on span at bounding box center [426, 124] width 5 height 5
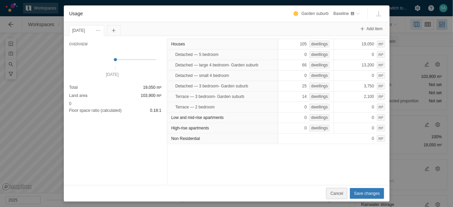
click at [341, 192] on span "Cancel" at bounding box center [336, 193] width 13 height 7
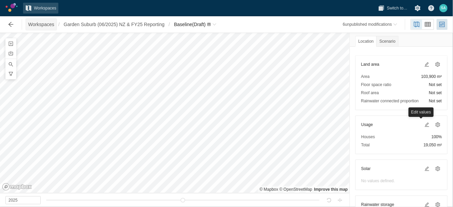
click at [42, 27] on span "Workspaces" at bounding box center [41, 24] width 26 height 7
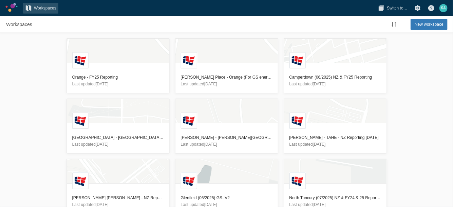
click at [402, 130] on div "L Orange - FY25 Reporting Last updated 14 days ago L Redmond Place - Orange (Fo…" at bounding box center [226, 120] width 453 height 174
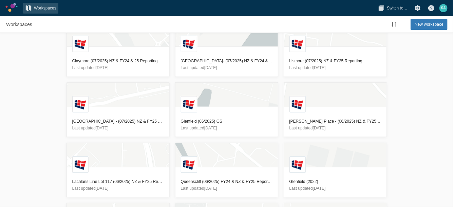
scroll to position [499, 0]
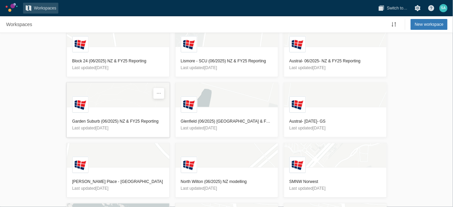
click at [86, 119] on h3 "Garden Suburb (06/2025) NZ & FY25 Reporting" at bounding box center [118, 121] width 92 height 7
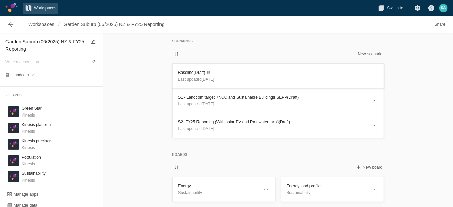
click at [180, 71] on h3 "Baseline (Draft)" at bounding box center [272, 72] width 189 height 7
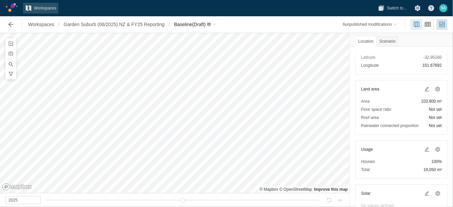
scroll to position [55, 0]
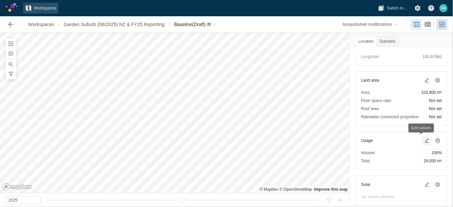
click at [424, 141] on span at bounding box center [426, 140] width 5 height 5
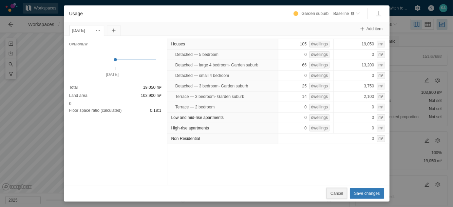
click at [343, 193] on span "Cancel" at bounding box center [336, 193] width 13 height 7
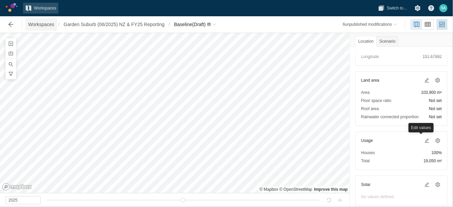
click at [46, 27] on span "Workspaces" at bounding box center [41, 24] width 26 height 7
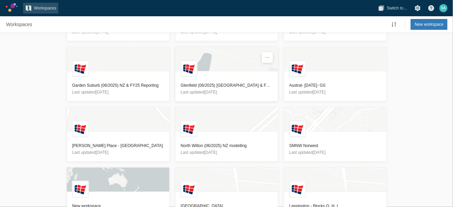
scroll to position [537, 0]
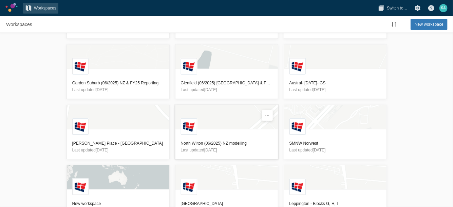
click at [212, 143] on h3 "North Wilton (06/2025) NZ modelling" at bounding box center [227, 143] width 92 height 7
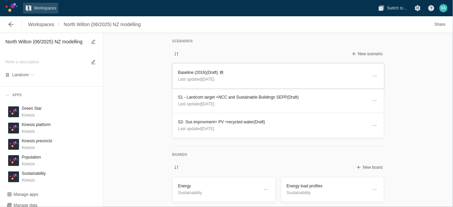
click at [186, 71] on h3 "Baseline (2016) (Draft)" at bounding box center [272, 72] width 189 height 7
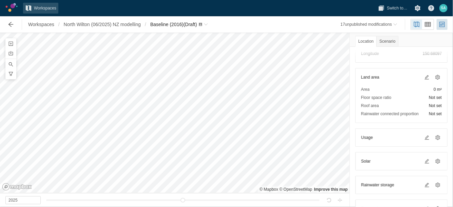
scroll to position [59, 0]
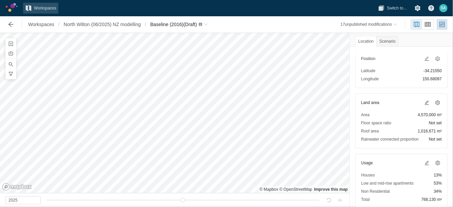
scroll to position [36, 0]
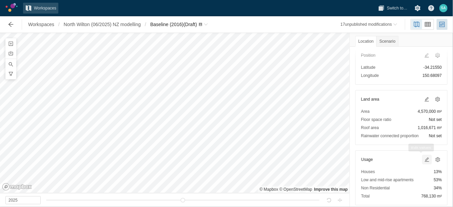
click at [424, 158] on span at bounding box center [426, 159] width 5 height 5
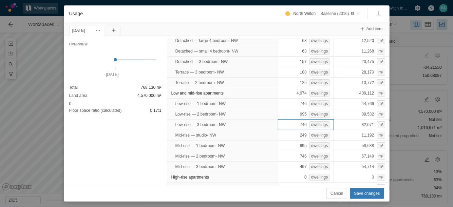
scroll to position [26, 0]
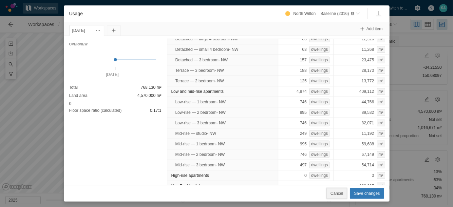
click at [340, 198] on button "Cancel" at bounding box center [336, 193] width 21 height 11
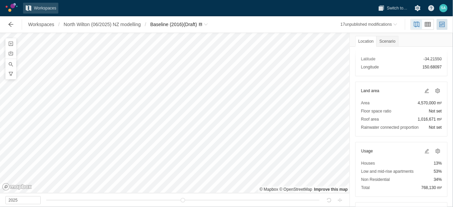
scroll to position [66, 0]
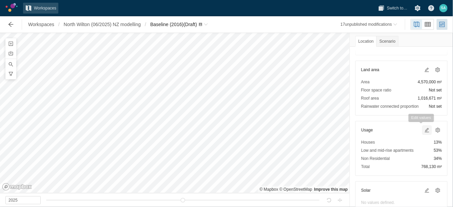
click at [424, 130] on span at bounding box center [426, 130] width 5 height 5
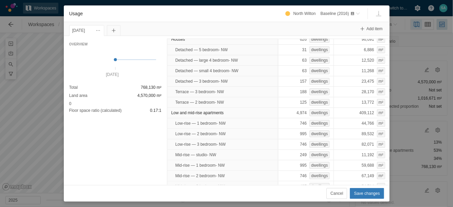
scroll to position [0, 0]
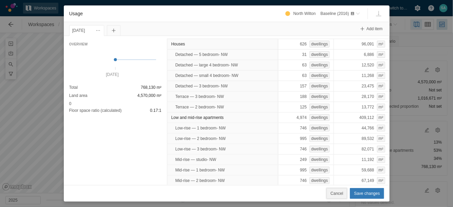
click at [340, 191] on span "Cancel" at bounding box center [336, 193] width 13 height 7
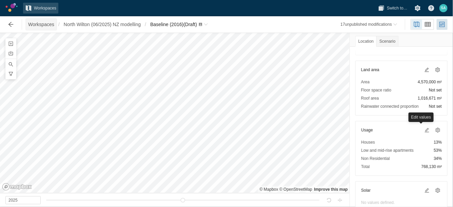
click at [43, 25] on span "Workspaces" at bounding box center [41, 24] width 26 height 7
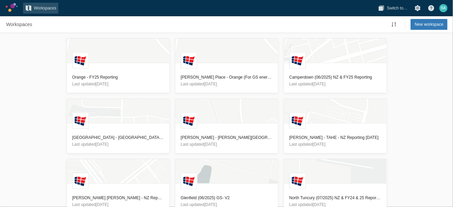
click at [16, 92] on div "L Orange - FY25 Reporting Last updated 14 days ago L Redmond Place - Orange (Fo…" at bounding box center [226, 120] width 453 height 174
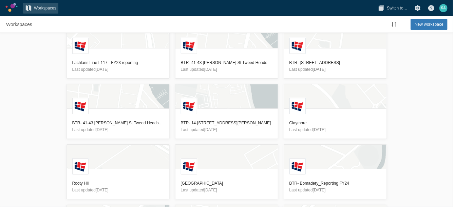
scroll to position [258, 0]
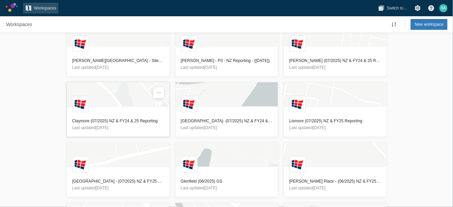
click at [125, 119] on h3 "Claymore (07/2025) NZ & FY24 & 25 Reporting" at bounding box center [118, 121] width 92 height 7
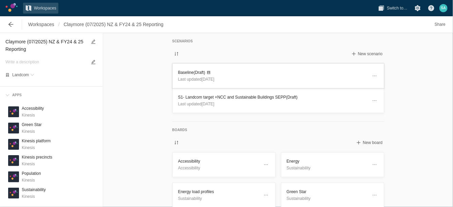
click at [178, 74] on h3 "Baseline (Draft)" at bounding box center [272, 72] width 189 height 7
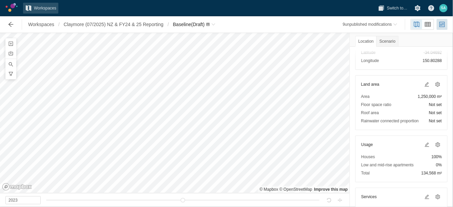
scroll to position [58, 0]
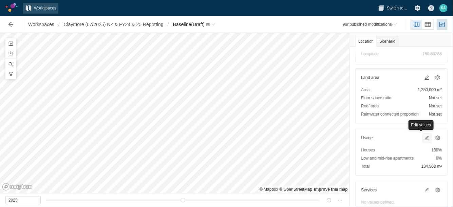
click at [424, 137] on span at bounding box center [426, 137] width 5 height 5
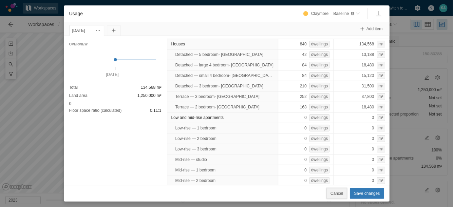
click at [342, 193] on span "Cancel" at bounding box center [336, 193] width 13 height 7
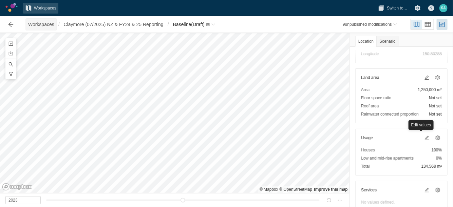
click at [45, 25] on span "Workspaces" at bounding box center [41, 24] width 26 height 7
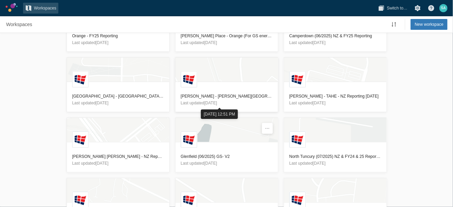
scroll to position [41, 0]
click at [235, 98] on h3 "[PERSON_NAME] - [PERSON_NAME][GEOGRAPHIC_DATA] - NZ Reporting - [DATE]" at bounding box center [227, 96] width 92 height 7
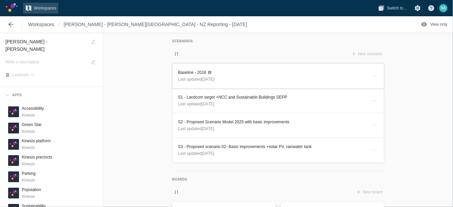
click at [184, 73] on h3 "Baseline - 2016" at bounding box center [272, 72] width 189 height 7
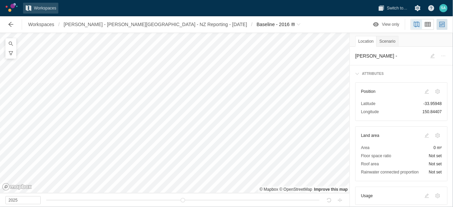
scroll to position [47, 0]
